Goal: Understand process/instructions

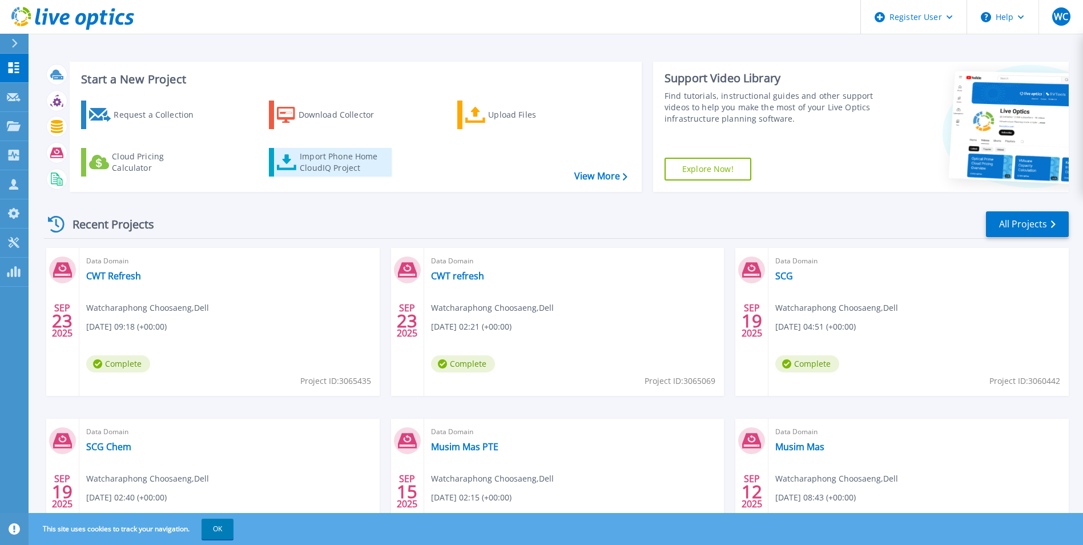
click at [327, 156] on div "Import Phone Home CloudIQ Project" at bounding box center [344, 162] width 89 height 23
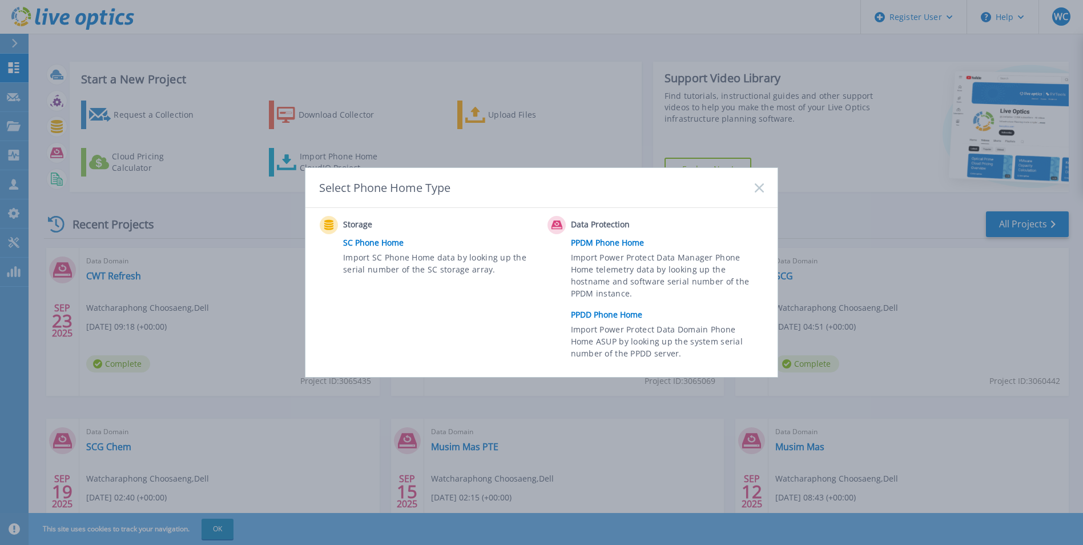
click at [613, 313] on link "PPDD Phone Home" at bounding box center [670, 314] width 199 height 17
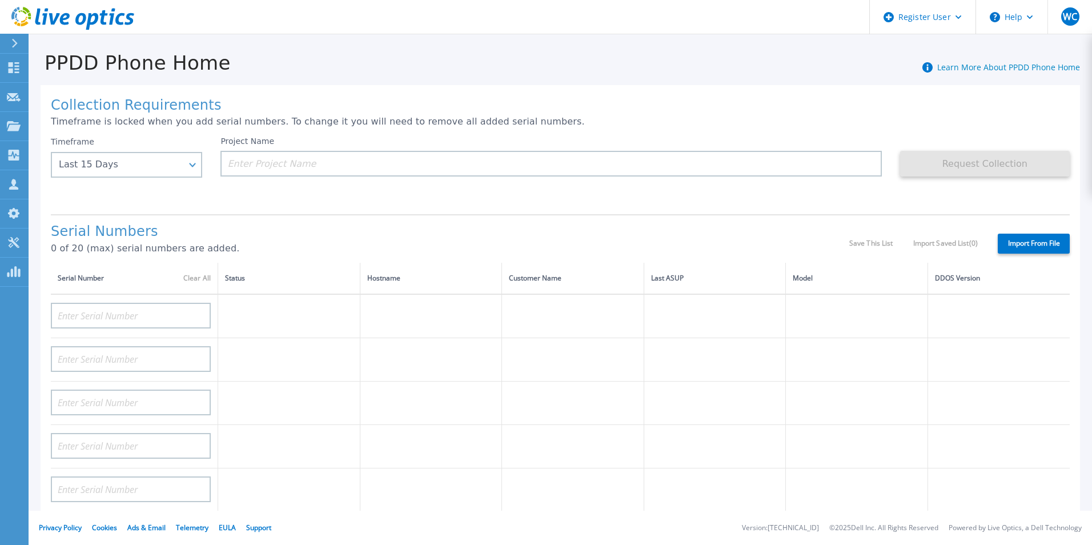
drag, startPoint x: 843, startPoint y: 63, endPoint x: 849, endPoint y: 55, distance: 10.2
click at [843, 63] on div "PPDD Phone Home Learn More About PPDD Phone Home" at bounding box center [554, 56] width 1051 height 35
click at [873, 108] on h1 "Collection Requirements" at bounding box center [560, 106] width 1019 height 16
